Goal: Check status: Check status

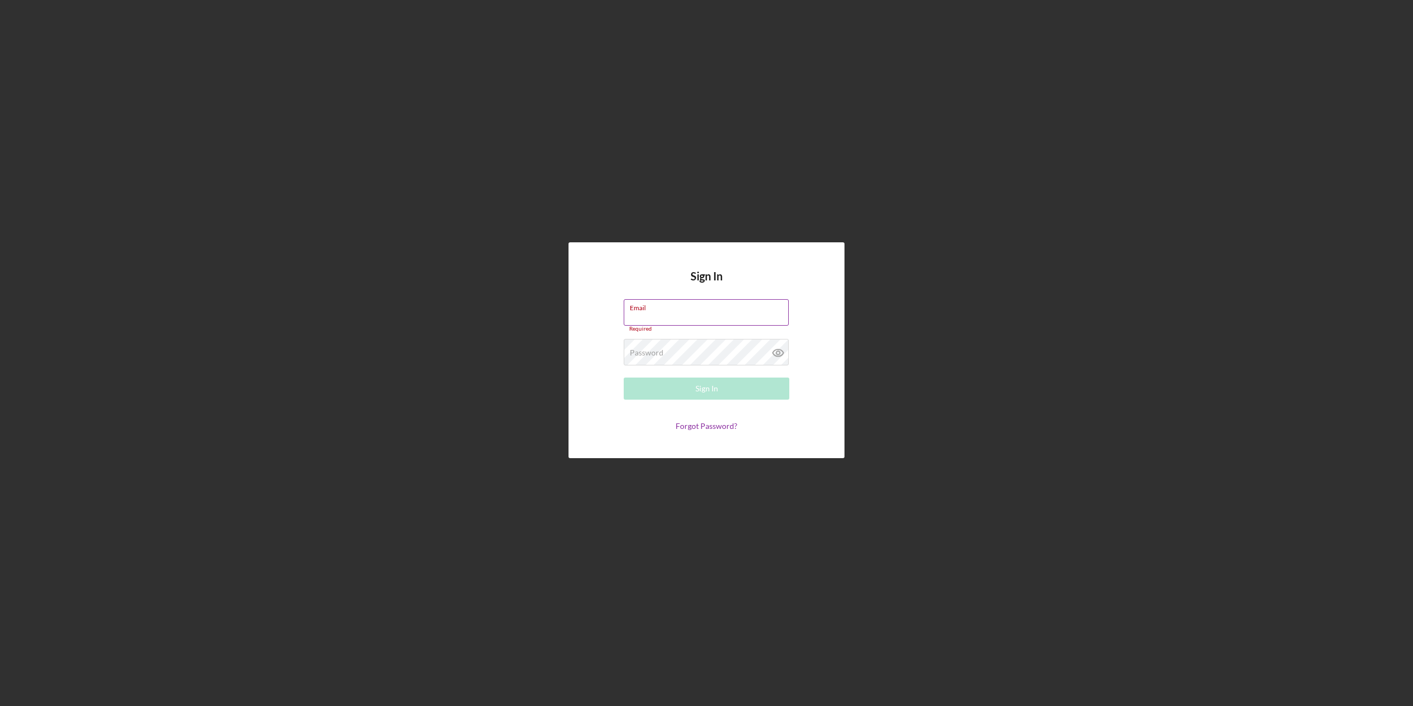
type input "[EMAIL_ADDRESS][DOMAIN_NAME]"
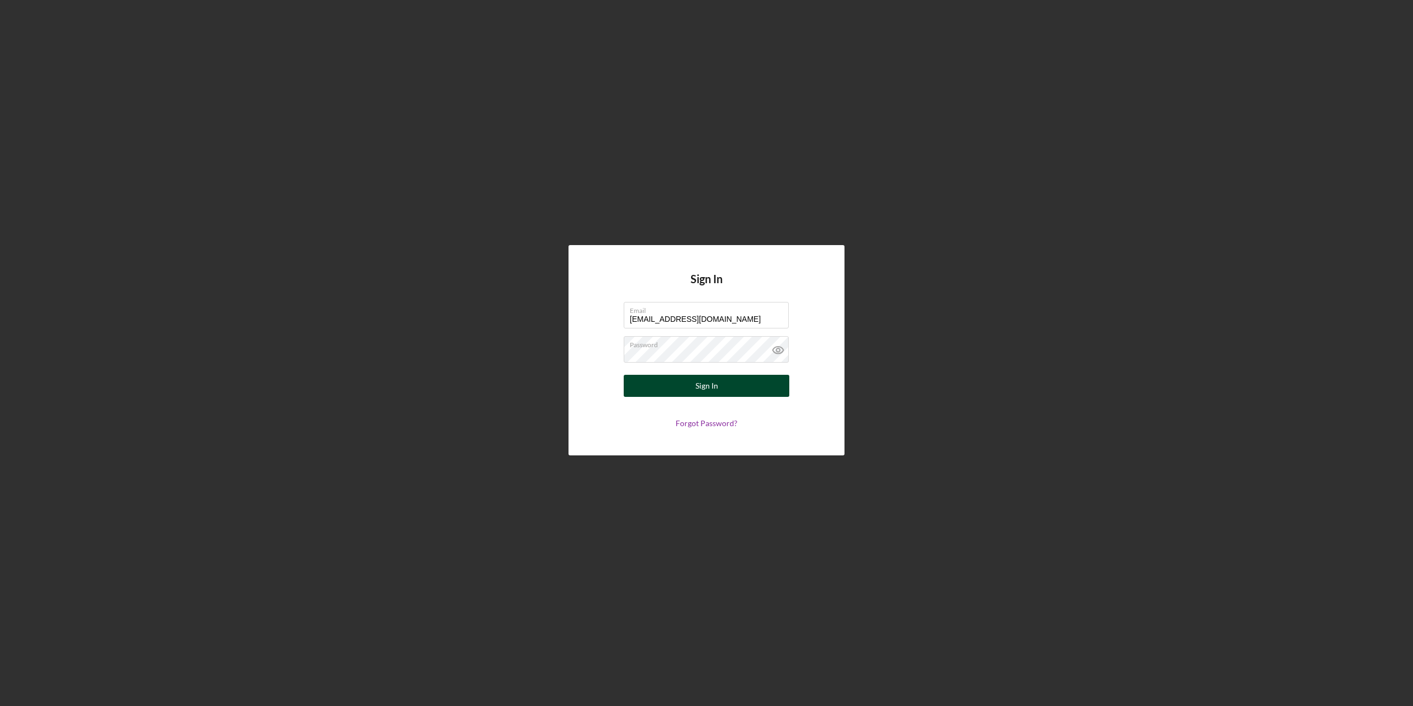
click at [710, 388] on div "Sign In" at bounding box center [707, 386] width 23 height 22
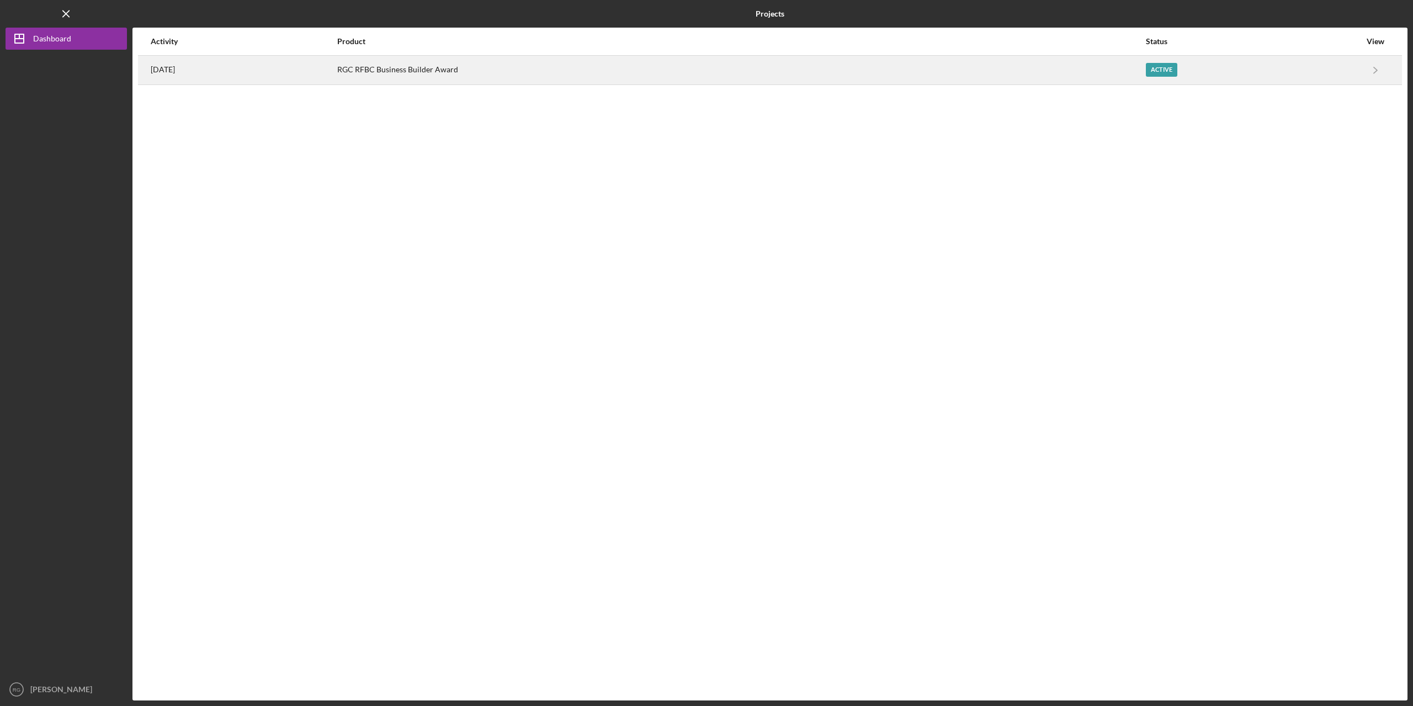
click at [561, 76] on div "RGC RFBC Business Builder Award" at bounding box center [741, 70] width 808 height 28
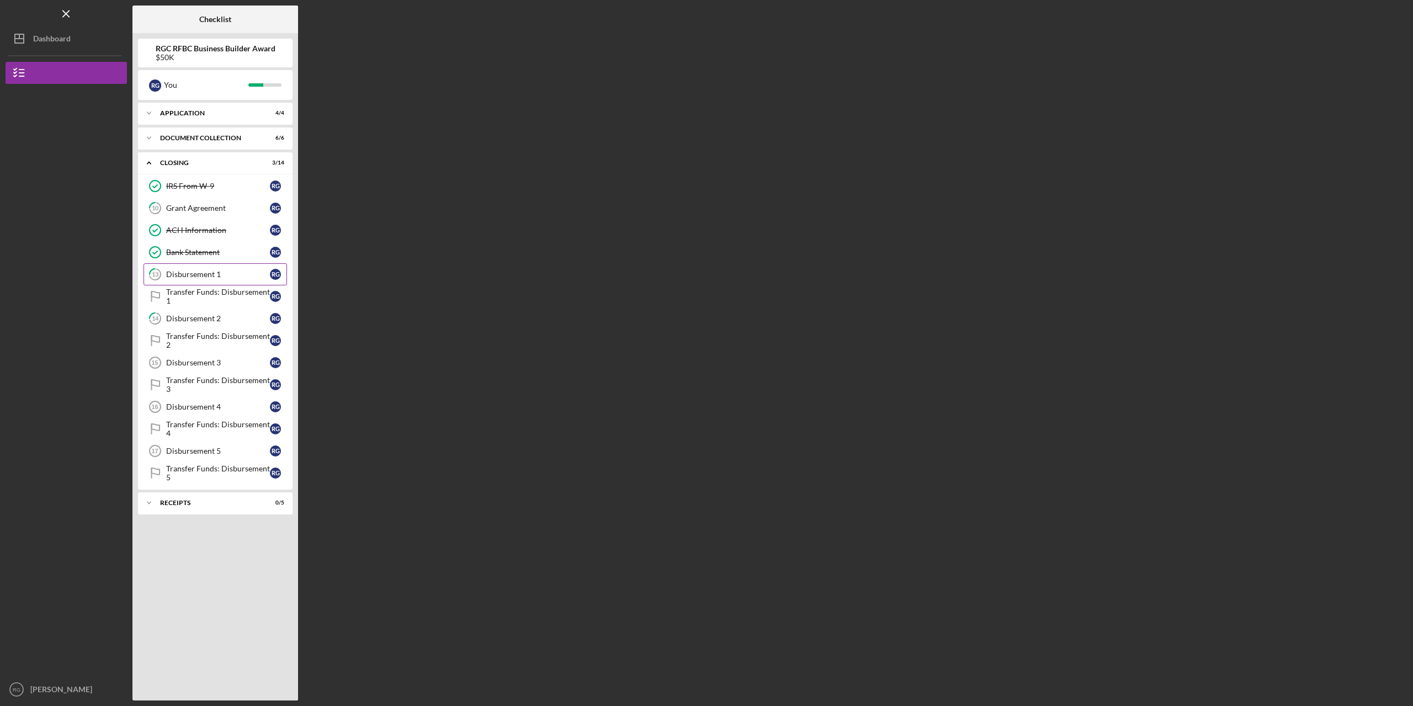
click at [210, 278] on div "Disbursement 1" at bounding box center [218, 274] width 104 height 9
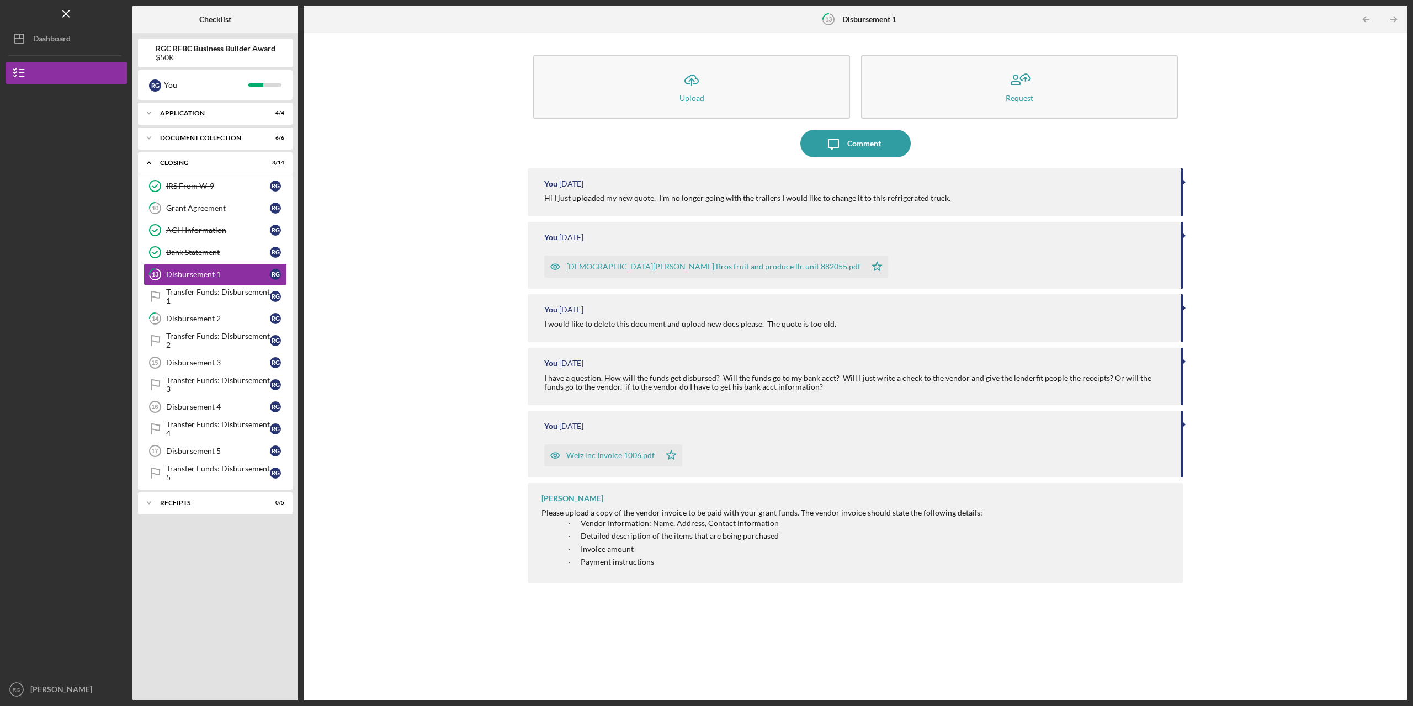
click at [687, 264] on div "[DEMOGRAPHIC_DATA][PERSON_NAME] Bros fruit and produce llc unit 882055.pdf" at bounding box center [713, 266] width 294 height 9
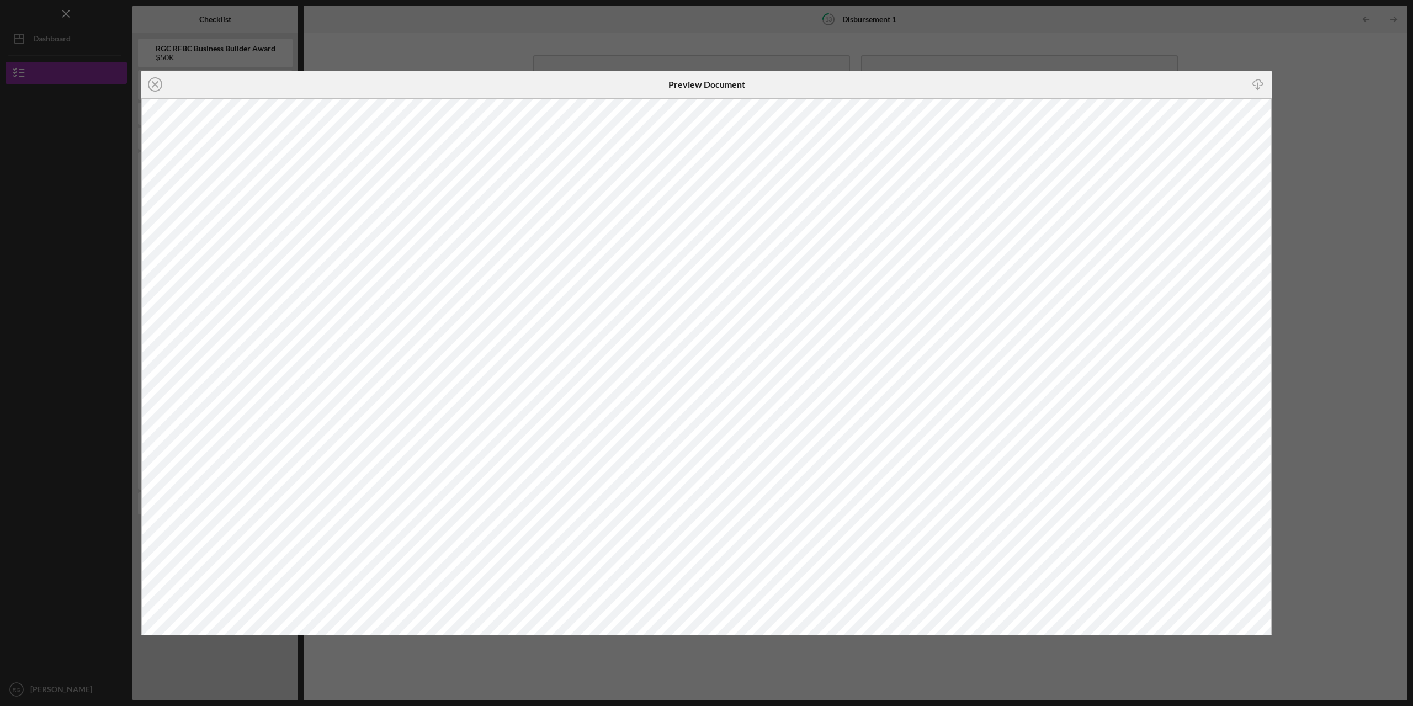
click at [158, 85] on icon "Icon/Close" at bounding box center [155, 85] width 28 height 28
